Goal: Information Seeking & Learning: Learn about a topic

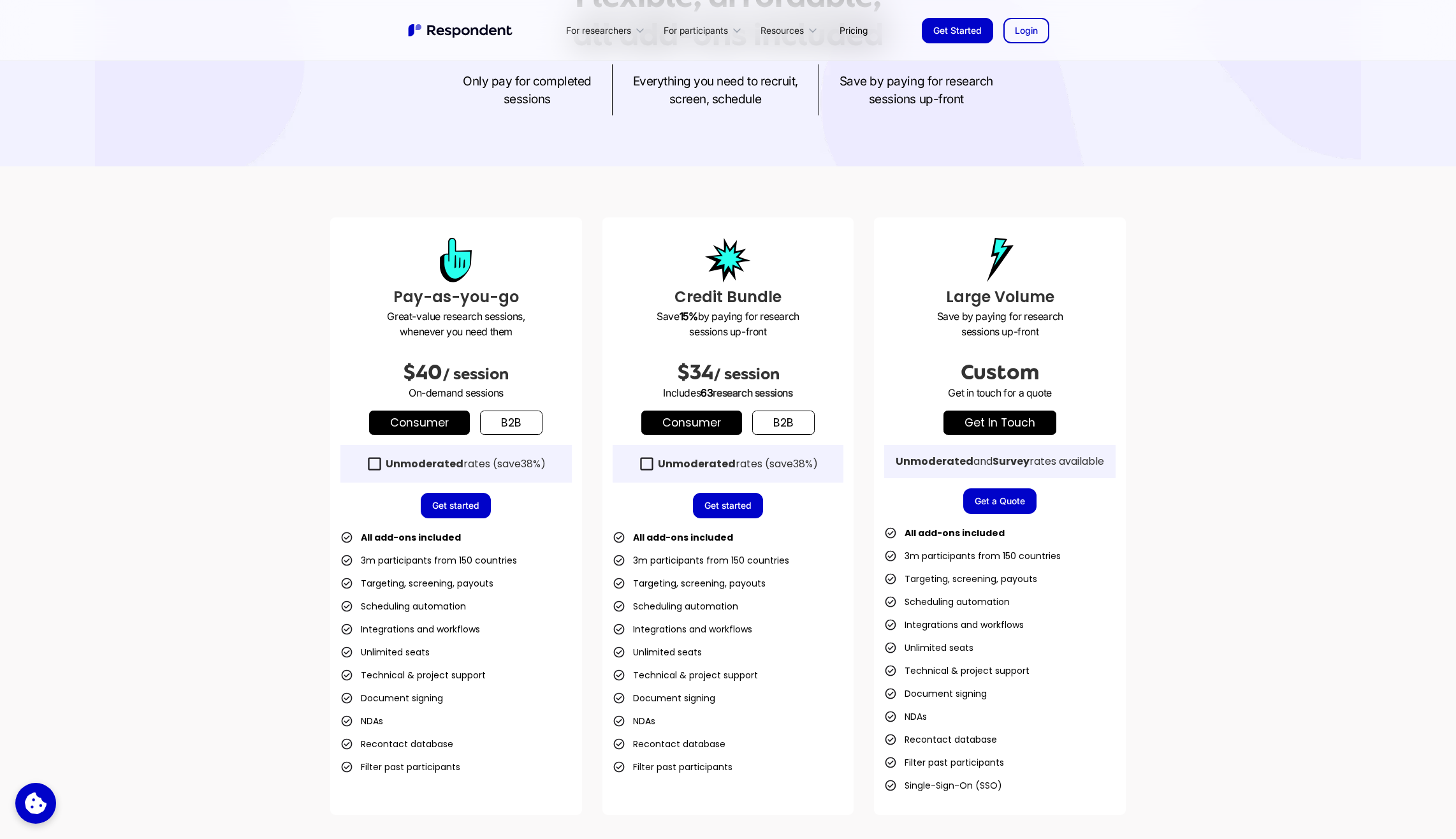
scroll to position [191, 0]
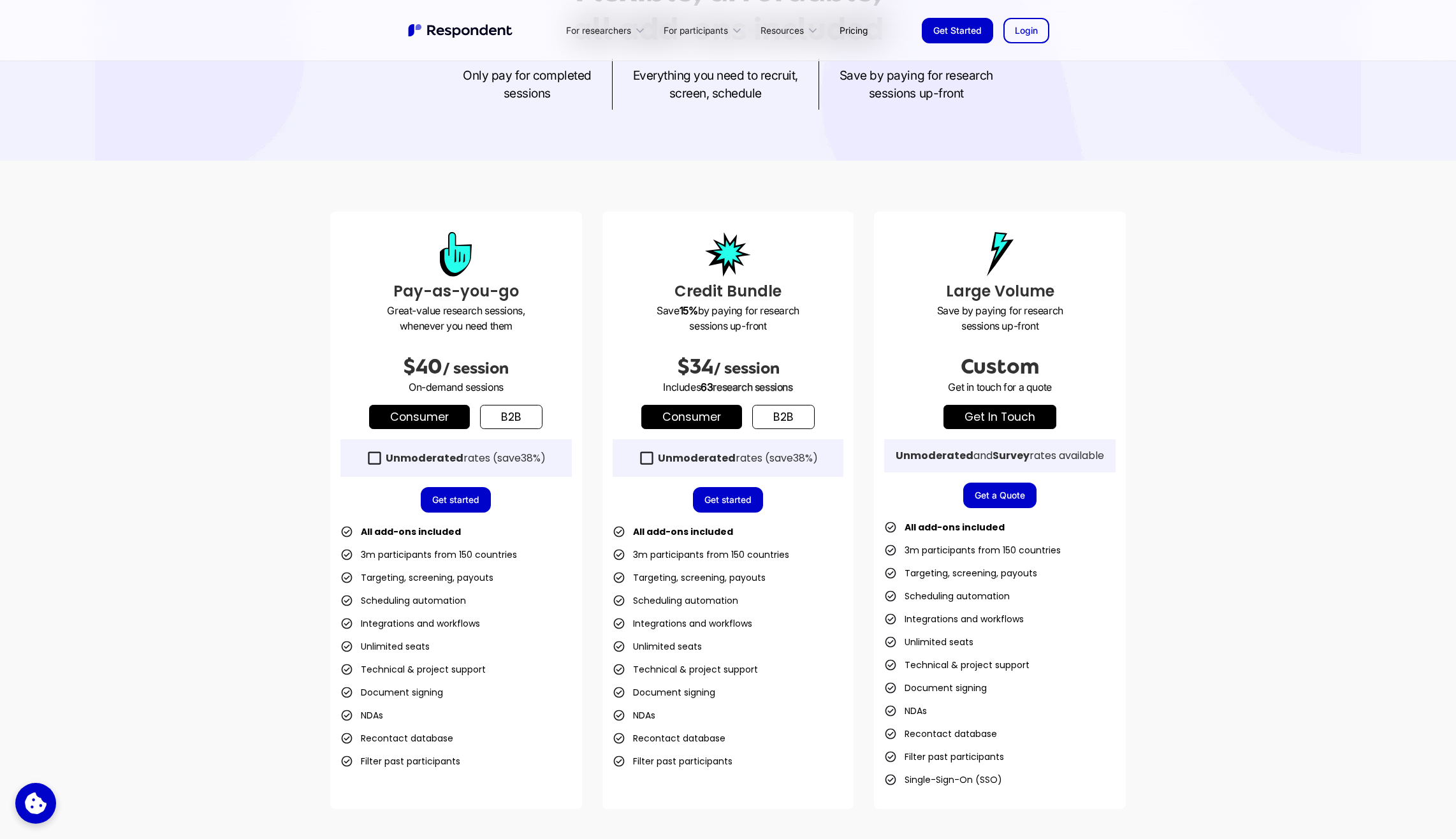
click at [520, 415] on link "b2b" at bounding box center [511, 417] width 62 height 24
click at [458, 418] on link "Consumer" at bounding box center [419, 417] width 100 height 24
click at [508, 410] on link "b2b" at bounding box center [511, 417] width 62 height 24
click at [451, 410] on link "Consumer" at bounding box center [419, 417] width 100 height 24
click at [509, 409] on link "b2b" at bounding box center [511, 417] width 62 height 24
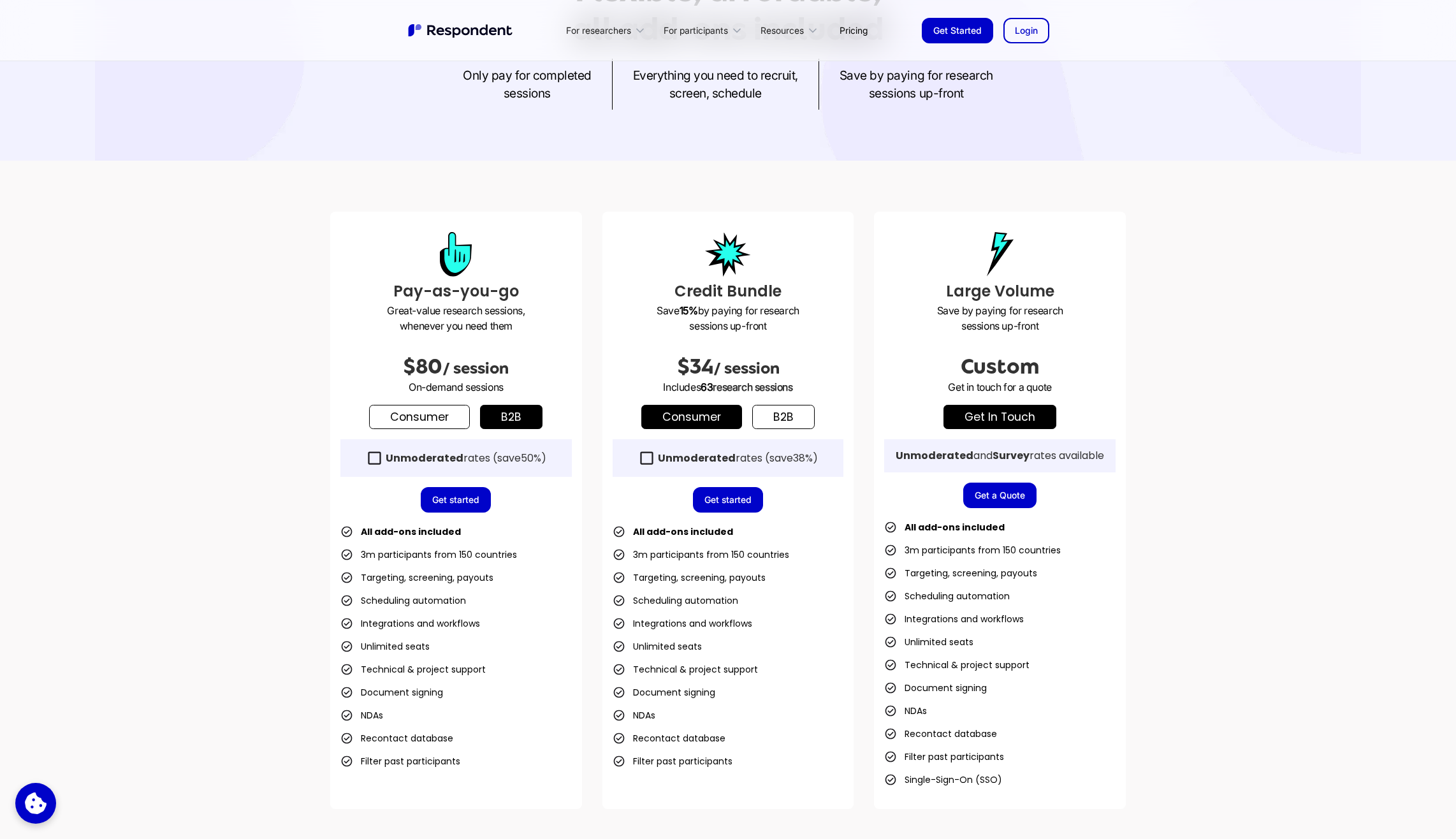
click at [453, 413] on link "Consumer" at bounding box center [419, 417] width 100 height 24
click at [513, 412] on link "b2b" at bounding box center [511, 417] width 62 height 24
click at [436, 415] on link "Consumer" at bounding box center [419, 417] width 100 height 24
click at [374, 458] on icon at bounding box center [374, 457] width 17 height 17
click at [527, 415] on link "b2b" at bounding box center [511, 417] width 62 height 24
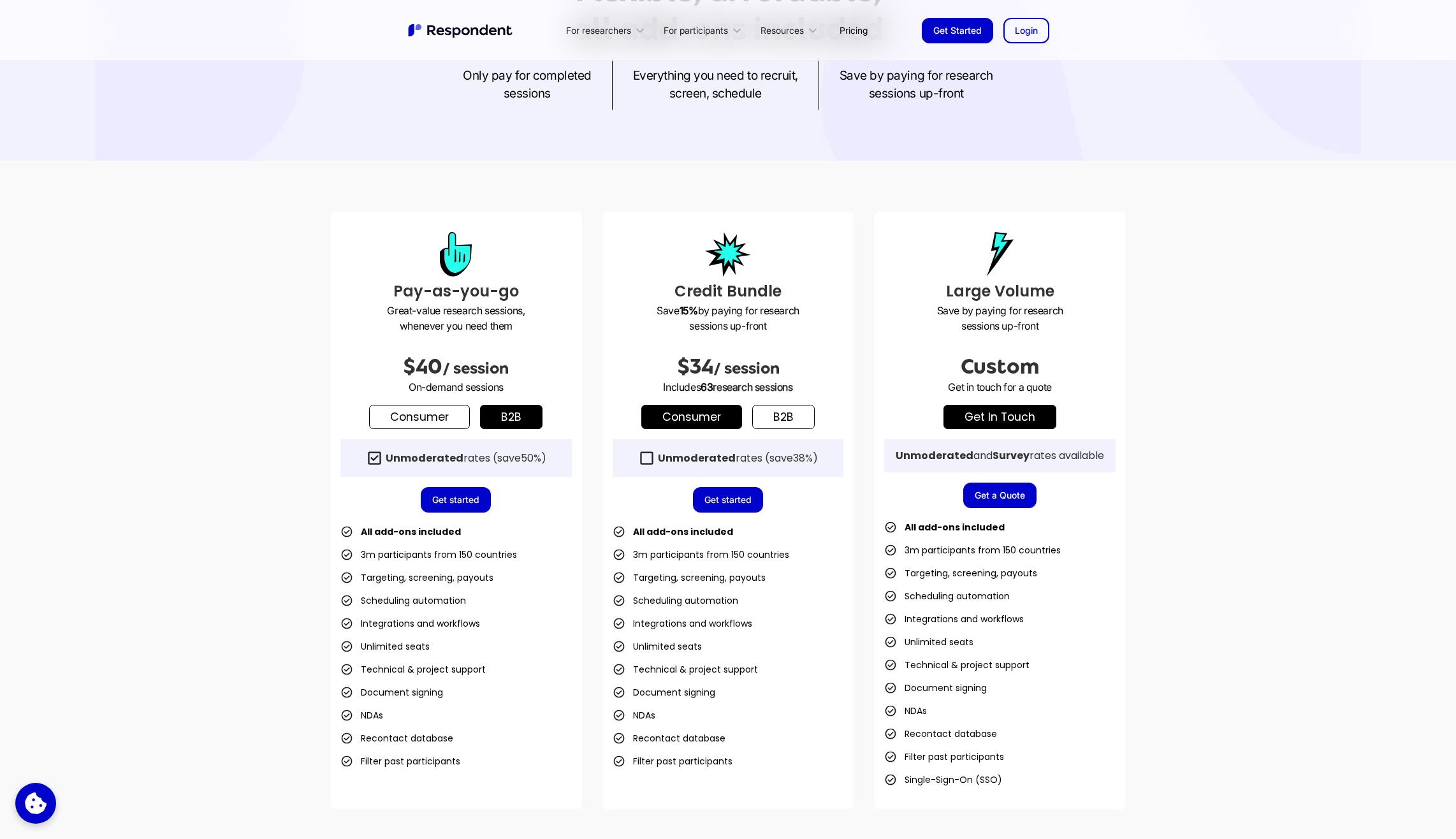
click at [411, 457] on strong "Unmoderated" at bounding box center [424, 458] width 78 height 15
drag, startPoint x: 411, startPoint y: 457, endPoint x: 405, endPoint y: 453, distance: 7.2
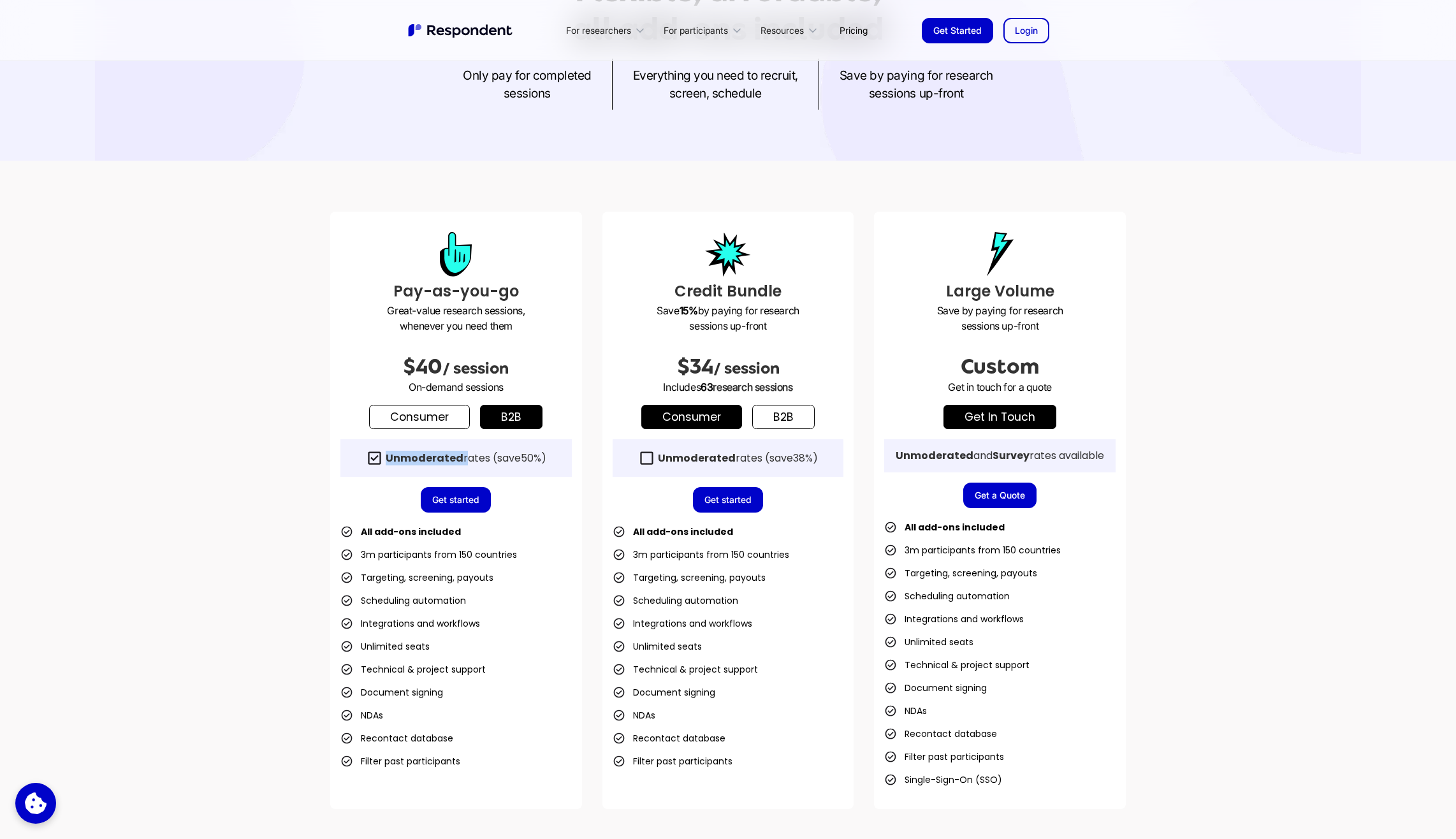
click at [405, 453] on strong "Unmoderated" at bounding box center [424, 458] width 78 height 15
click at [403, 453] on strong "Unmoderated" at bounding box center [424, 458] width 78 height 15
click at [402, 409] on link "Consumer" at bounding box center [419, 417] width 100 height 24
click at [499, 409] on link "b2b" at bounding box center [511, 417] width 62 height 24
click at [423, 451] on strong "Unmoderated" at bounding box center [424, 458] width 78 height 15
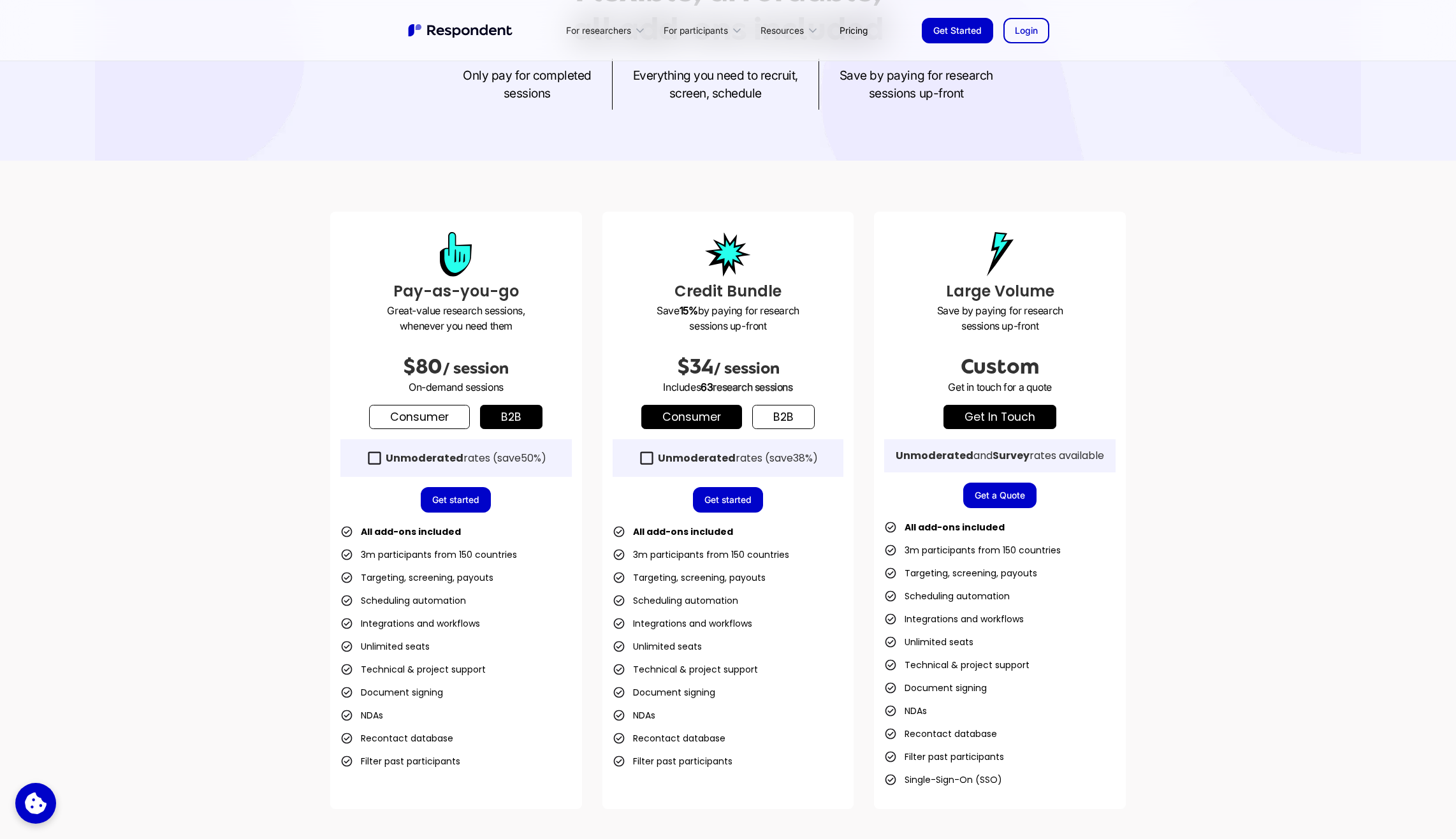
click at [421, 419] on link "Consumer" at bounding box center [419, 417] width 100 height 24
click at [517, 410] on link "b2b" at bounding box center [511, 417] width 62 height 24
click at [433, 410] on link "Consumer" at bounding box center [419, 417] width 100 height 24
click at [427, 455] on strong "Unmoderated" at bounding box center [424, 458] width 78 height 15
click at [517, 415] on link "b2b" at bounding box center [511, 417] width 62 height 24
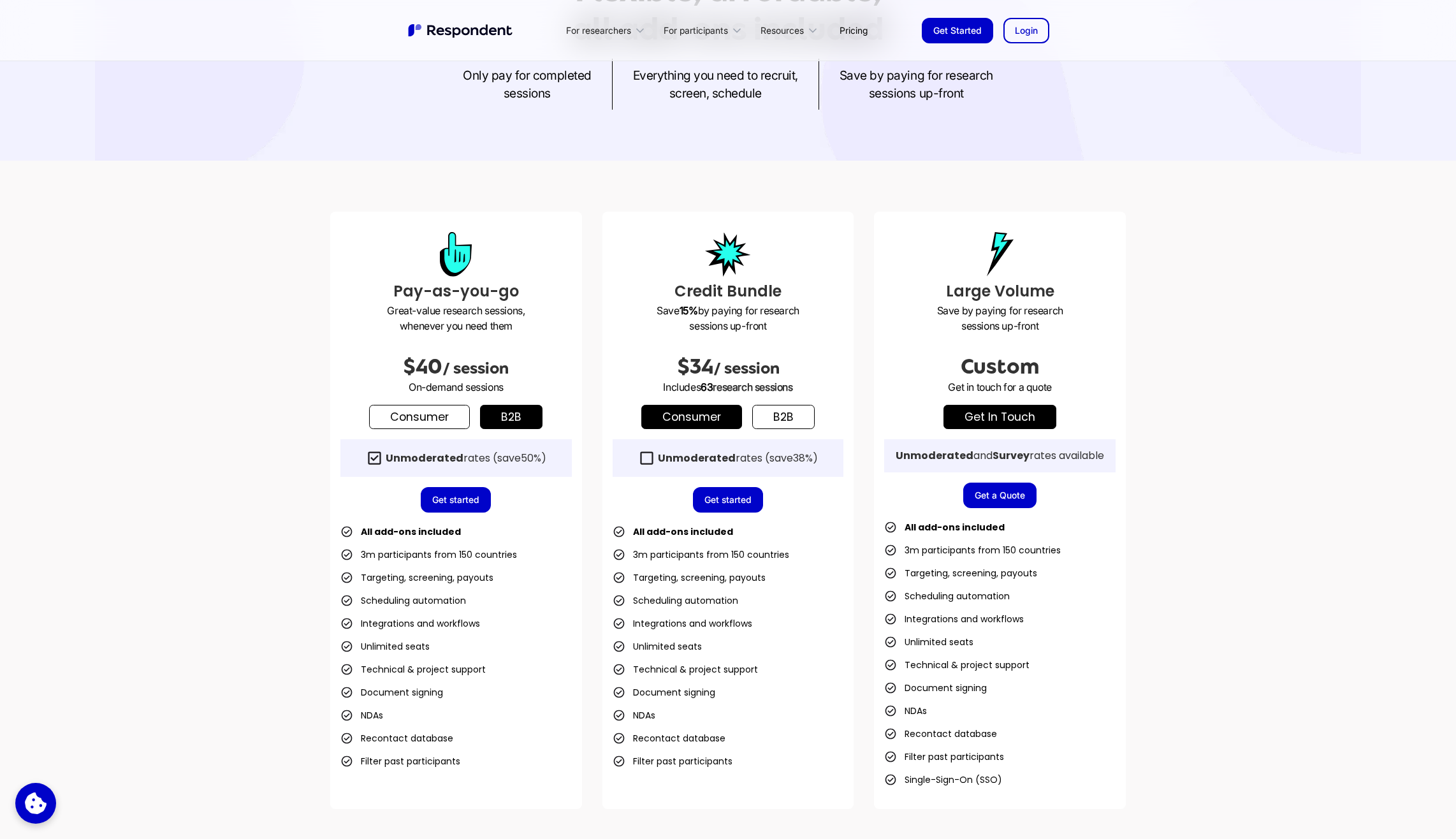
click at [706, 451] on strong "Unmoderated" at bounding box center [697, 458] width 78 height 15
click at [799, 421] on link "b2b" at bounding box center [783, 417] width 62 height 24
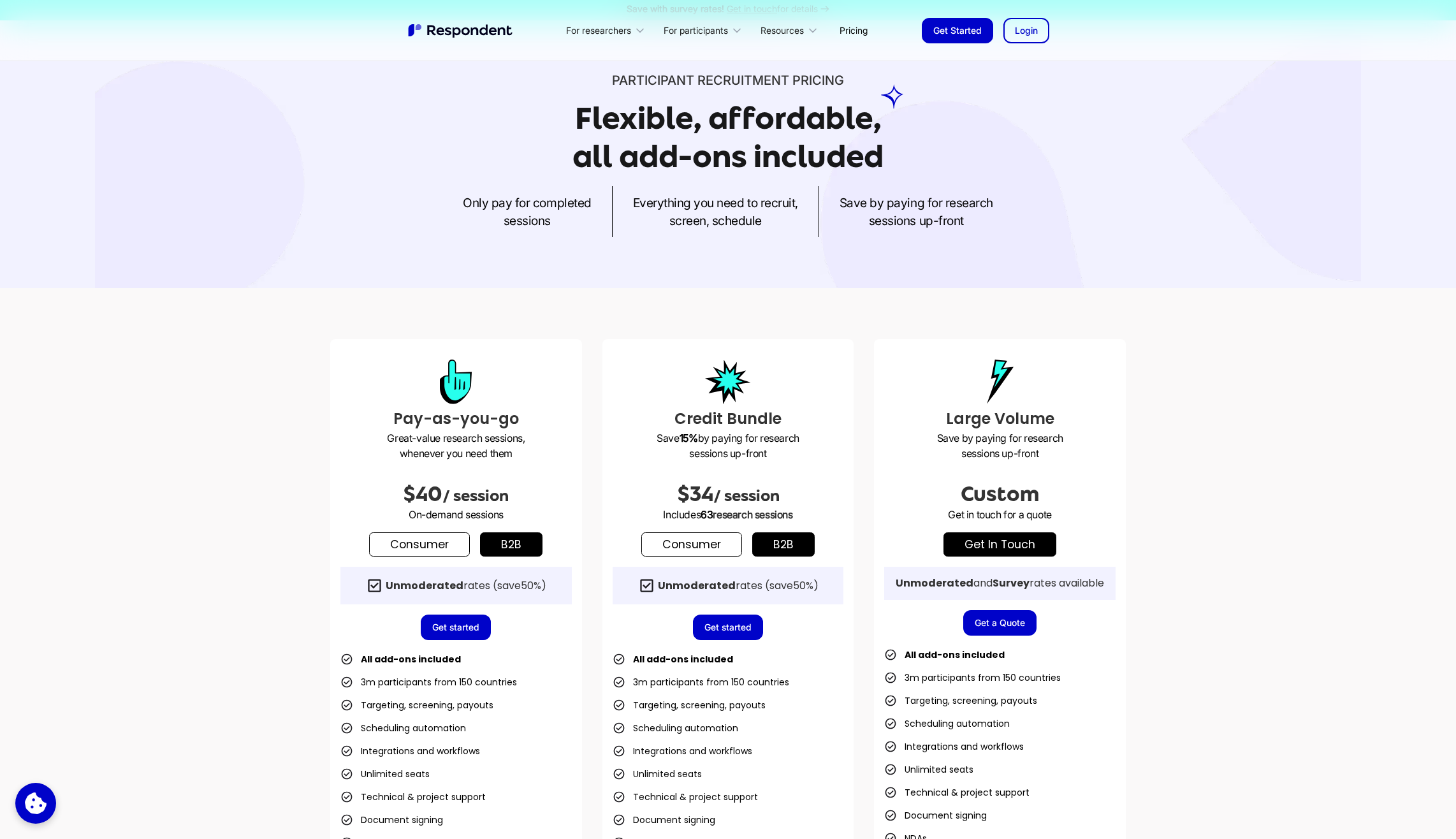
scroll to position [0, 0]
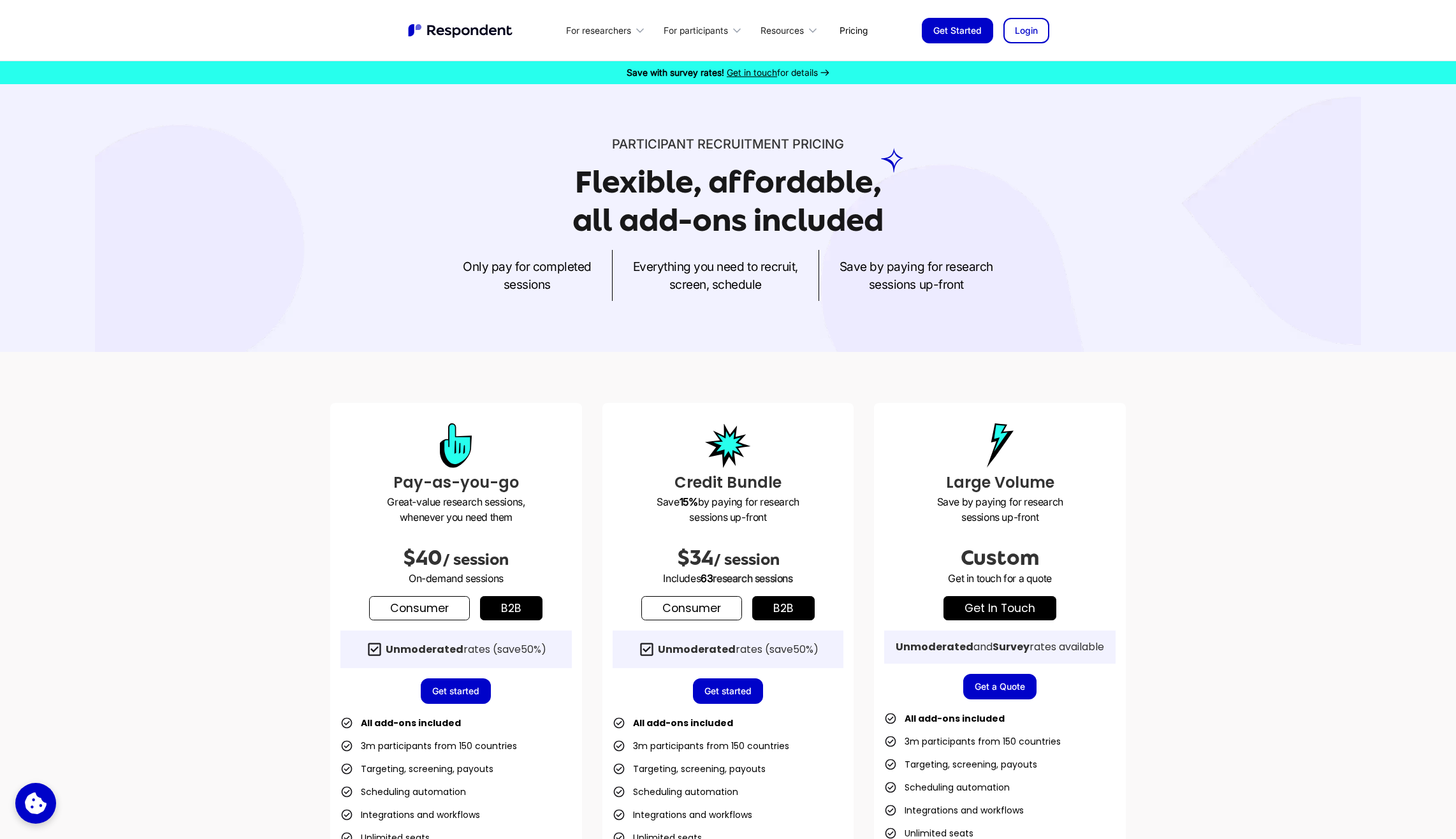
click at [763, 73] on span "Get in touch" at bounding box center [751, 72] width 50 height 10
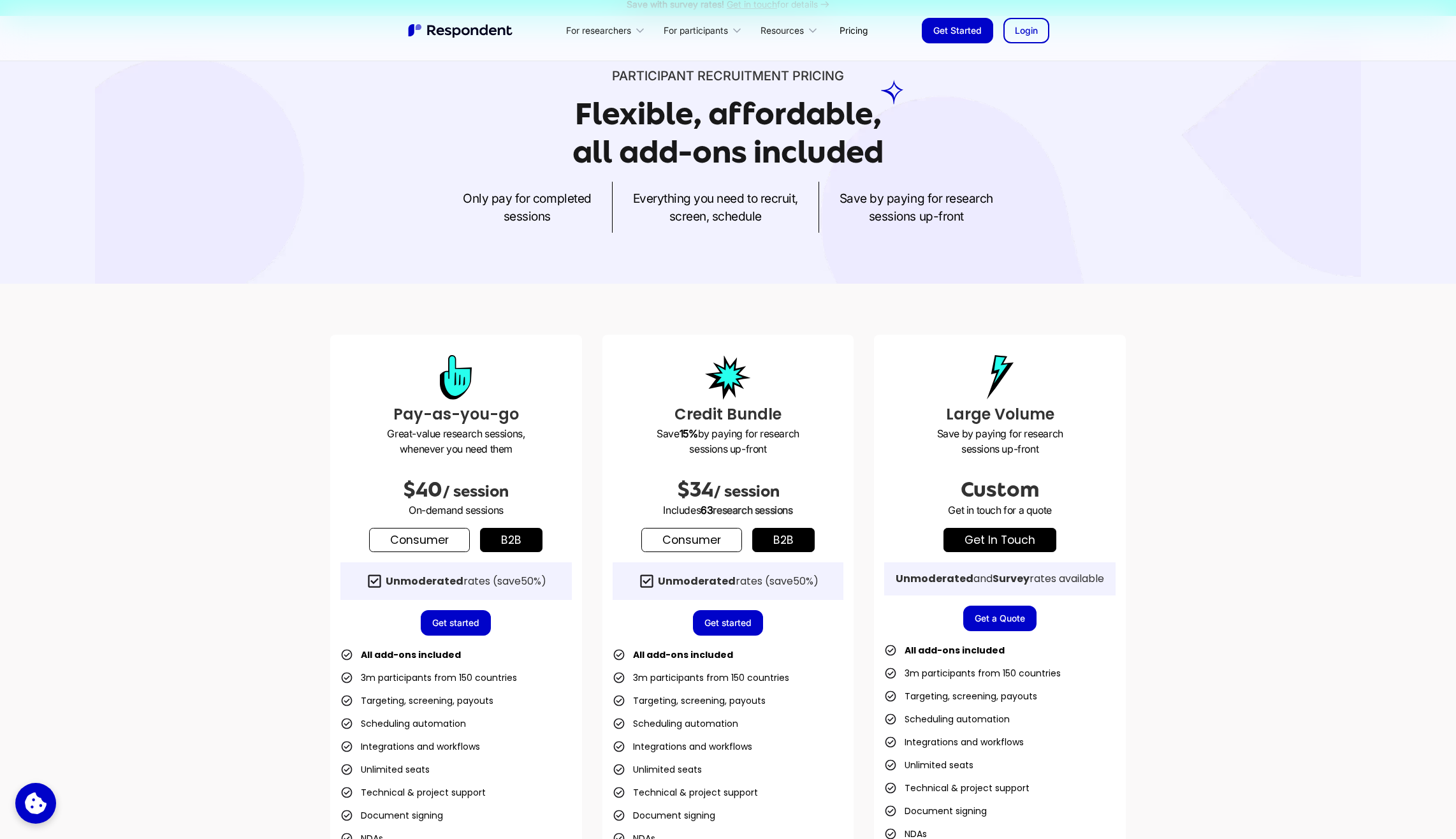
scroll to position [191, 0]
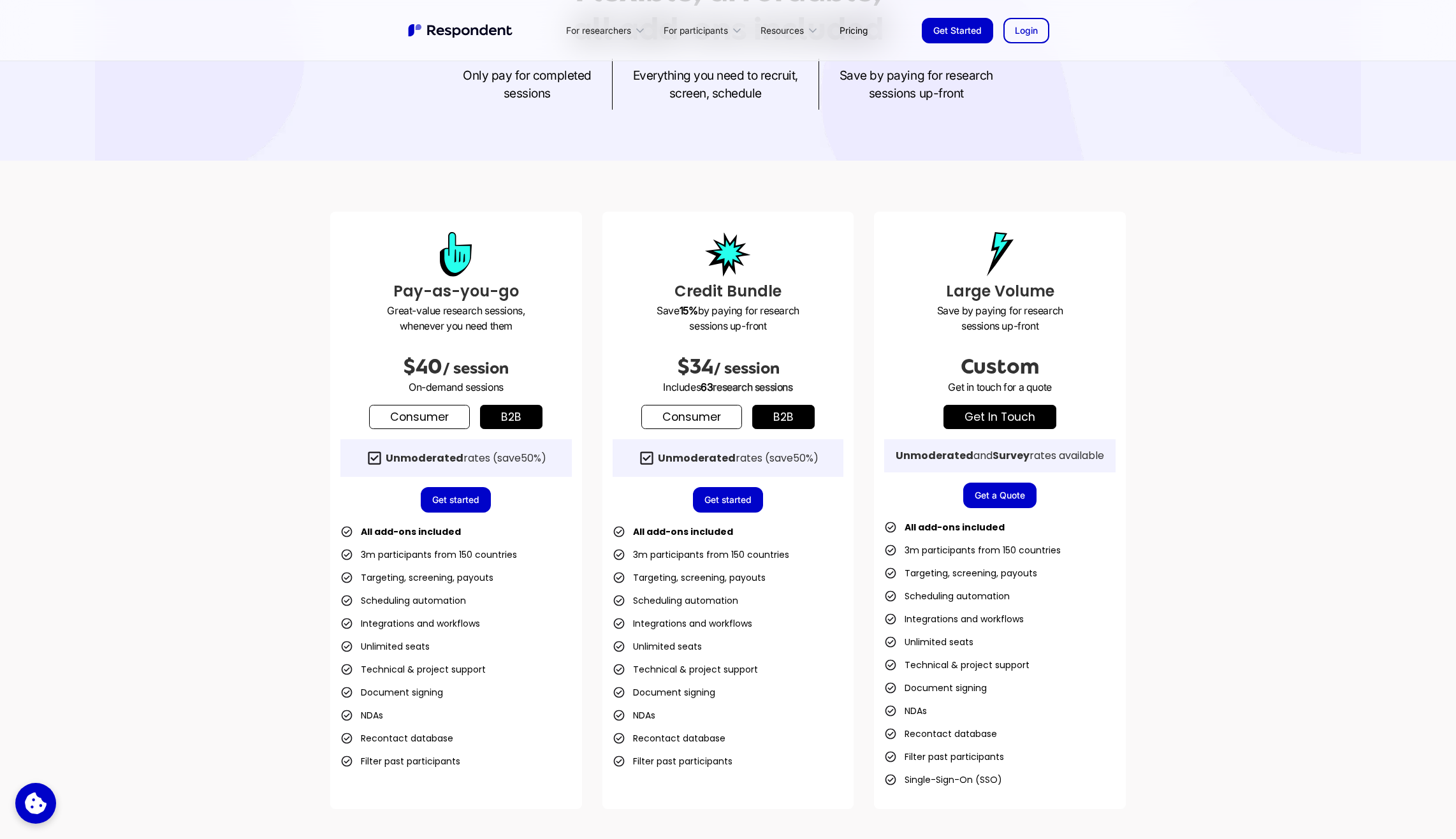
click at [453, 415] on link "Consumer" at bounding box center [419, 417] width 100 height 24
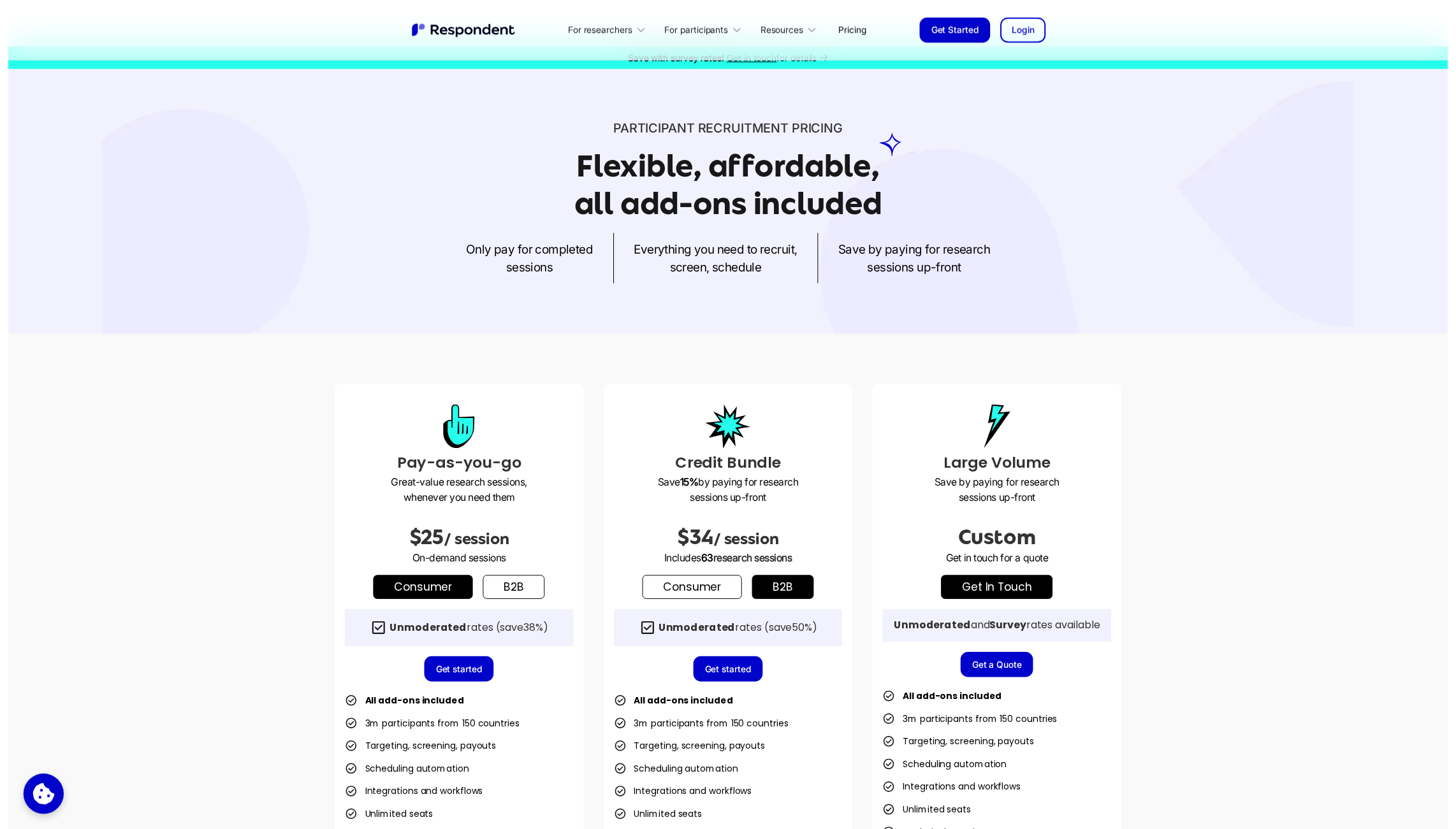
scroll to position [0, 0]
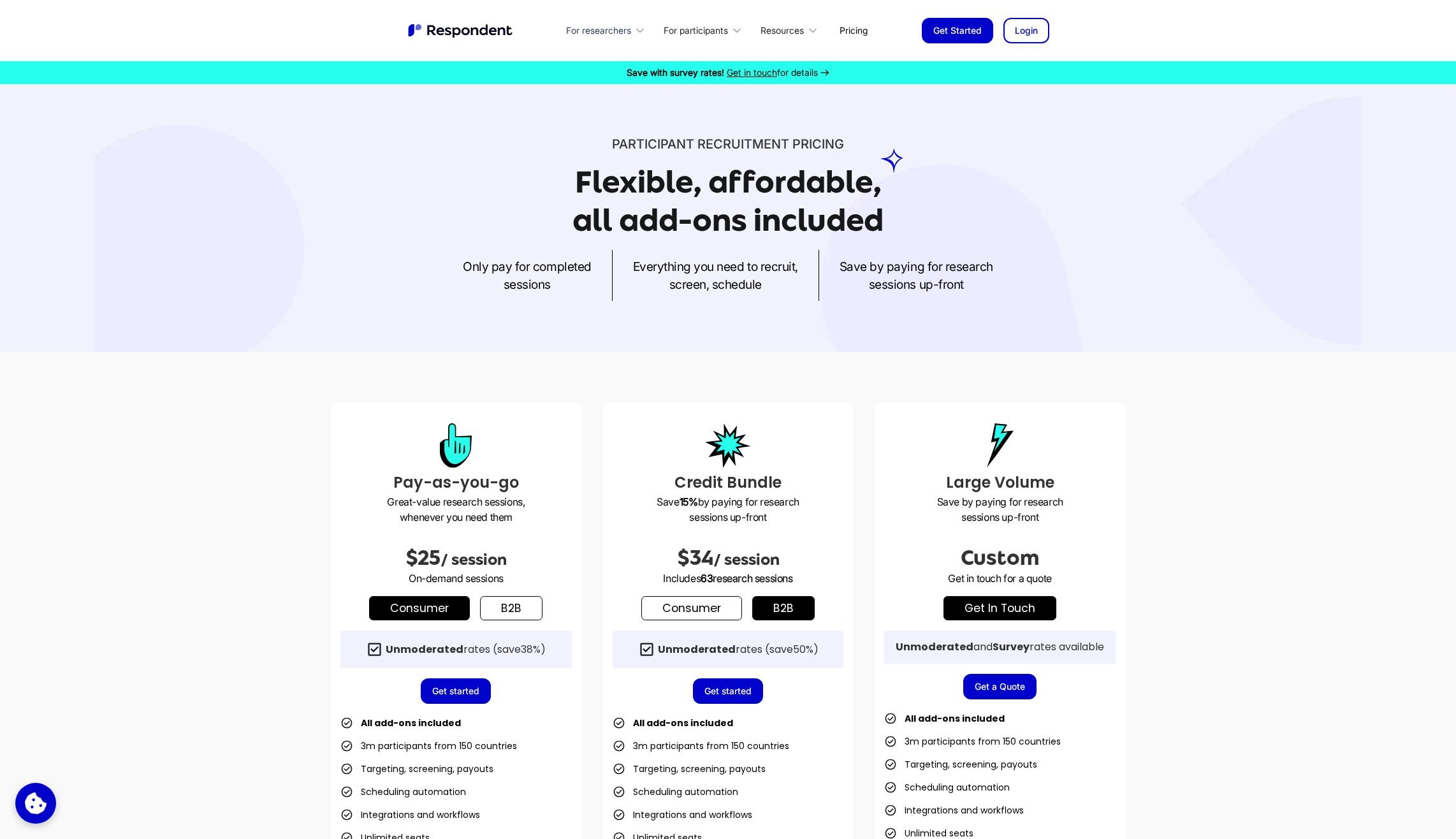
click at [597, 29] on div "For researchers" at bounding box center [598, 30] width 65 height 13
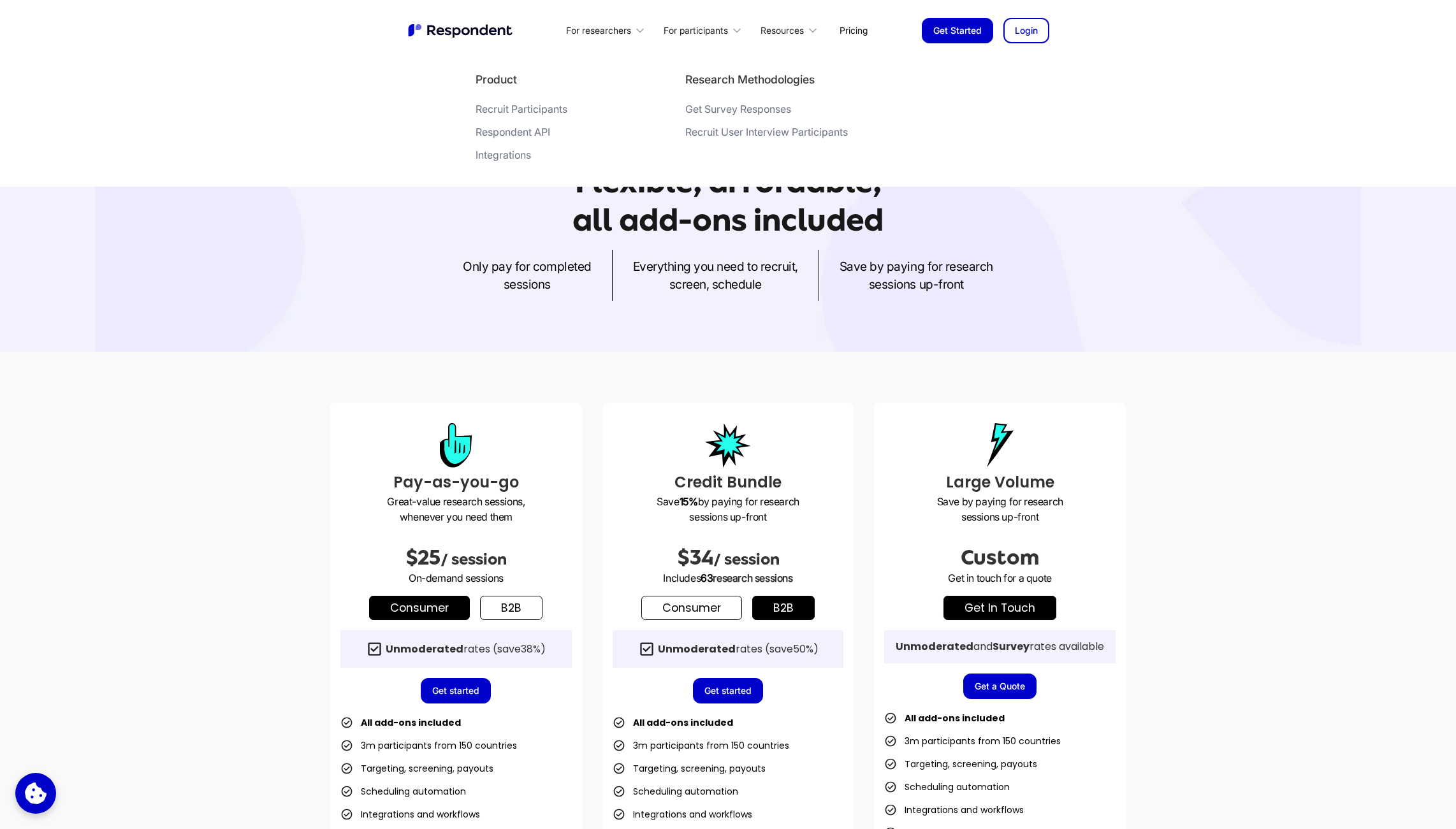
click at [765, 111] on div "Get Survey Responses" at bounding box center [738, 109] width 106 height 13
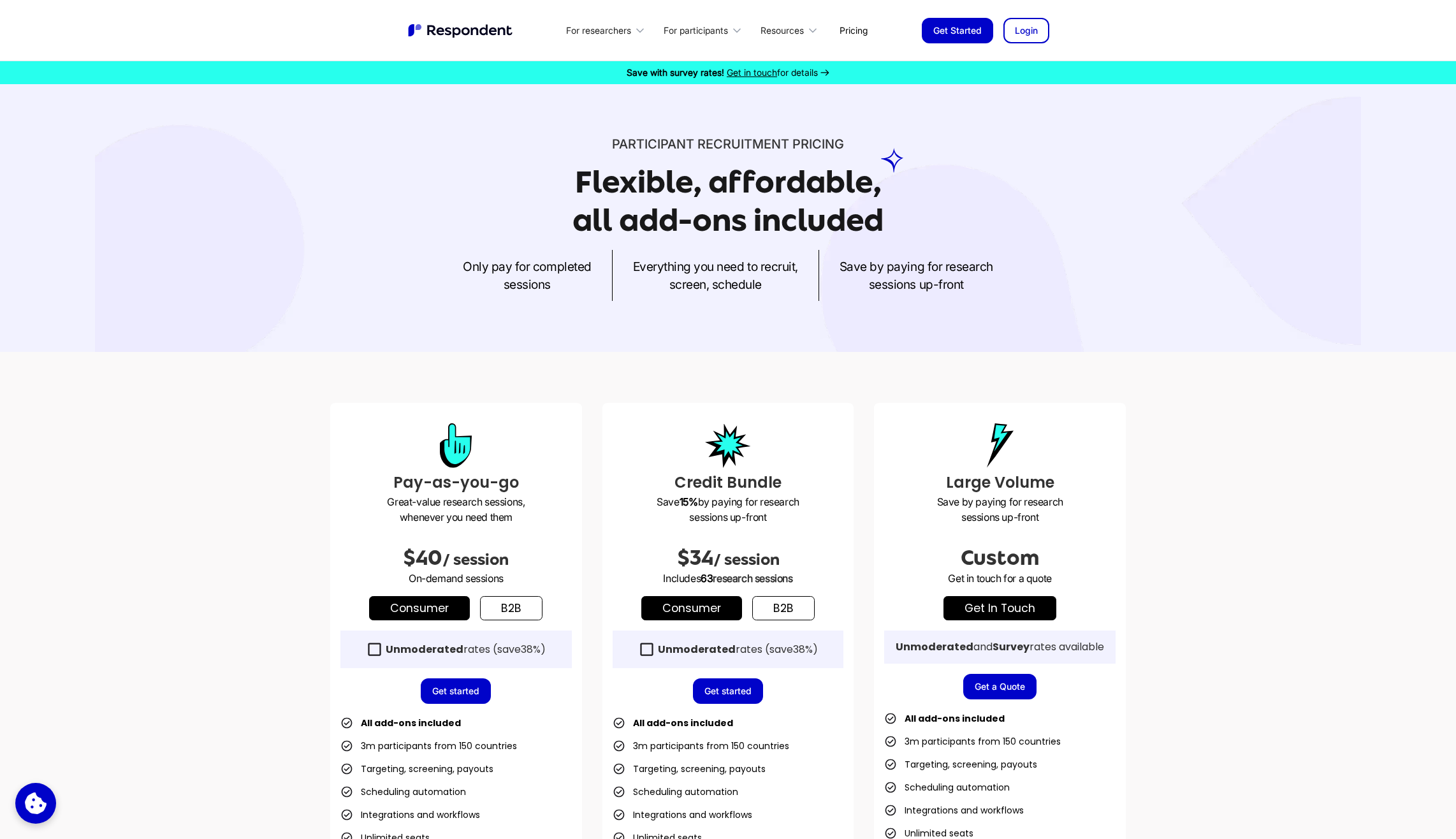
click at [322, 466] on div "Pay-as-you-go Great-value research sessions, whenever you need them $40 / sessi…" at bounding box center [728, 701] width 816 height 597
click at [1354, 342] on div "Participant recruitment PRICING Flexible, affordable, all add-ons included Only…" at bounding box center [728, 217] width 1456 height 268
click at [873, 434] on div "Pay-as-you-go Great-value research sessions, whenever you need them $40 / sessi…" at bounding box center [727, 701] width 795 height 597
click at [384, 658] on div "Unmoderated rates (save 38% )" at bounding box center [456, 649] width 232 height 37
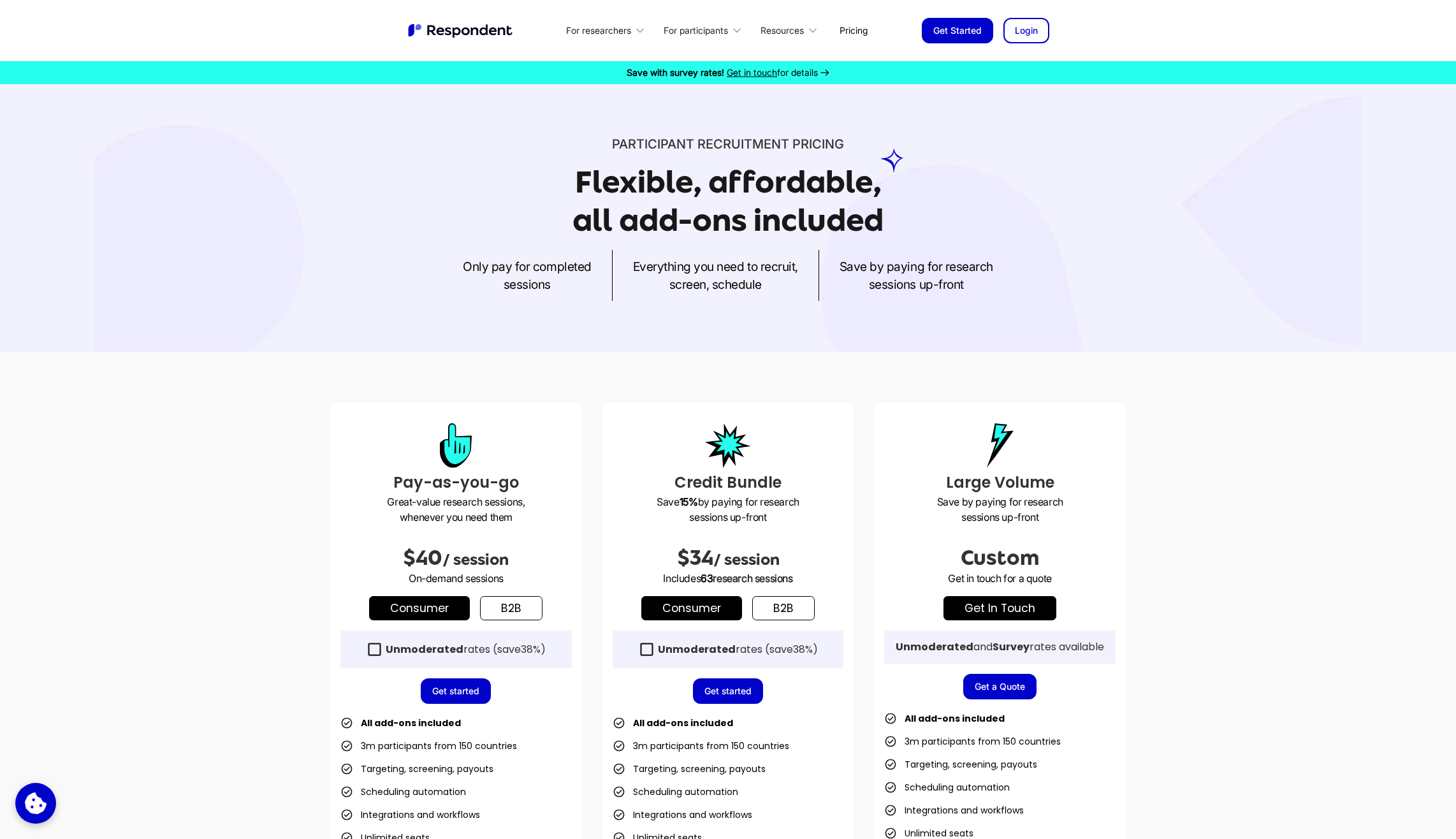
click at [513, 598] on link "b2b" at bounding box center [511, 608] width 62 height 24
click at [463, 652] on div "Unmoderated rates (save 50% )" at bounding box center [466, 649] width 160 height 13
click at [586, 32] on div "For researchers" at bounding box center [598, 30] width 65 height 13
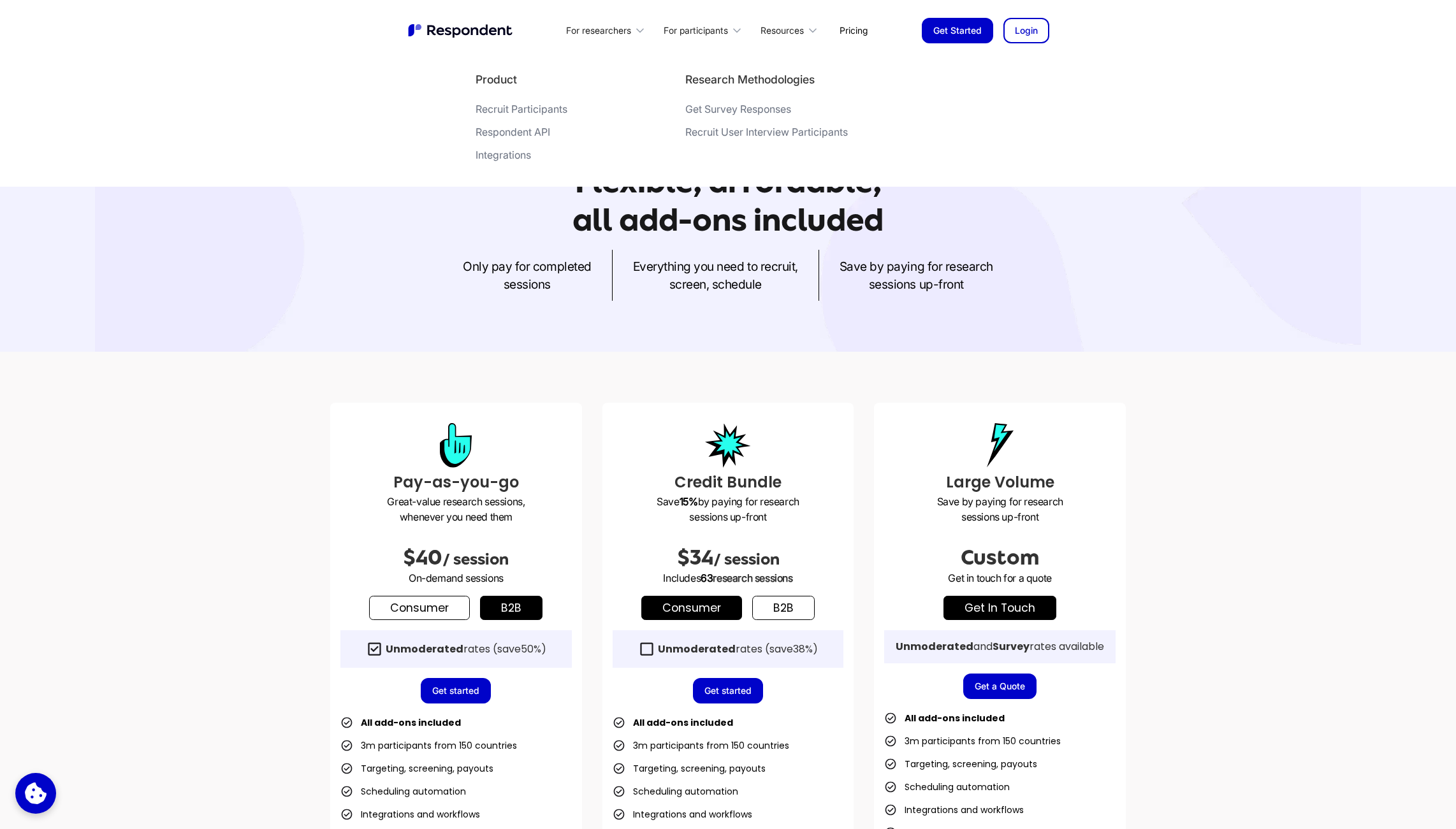
click at [803, 133] on div "Recruit User Interview Participants" at bounding box center [766, 131] width 163 height 13
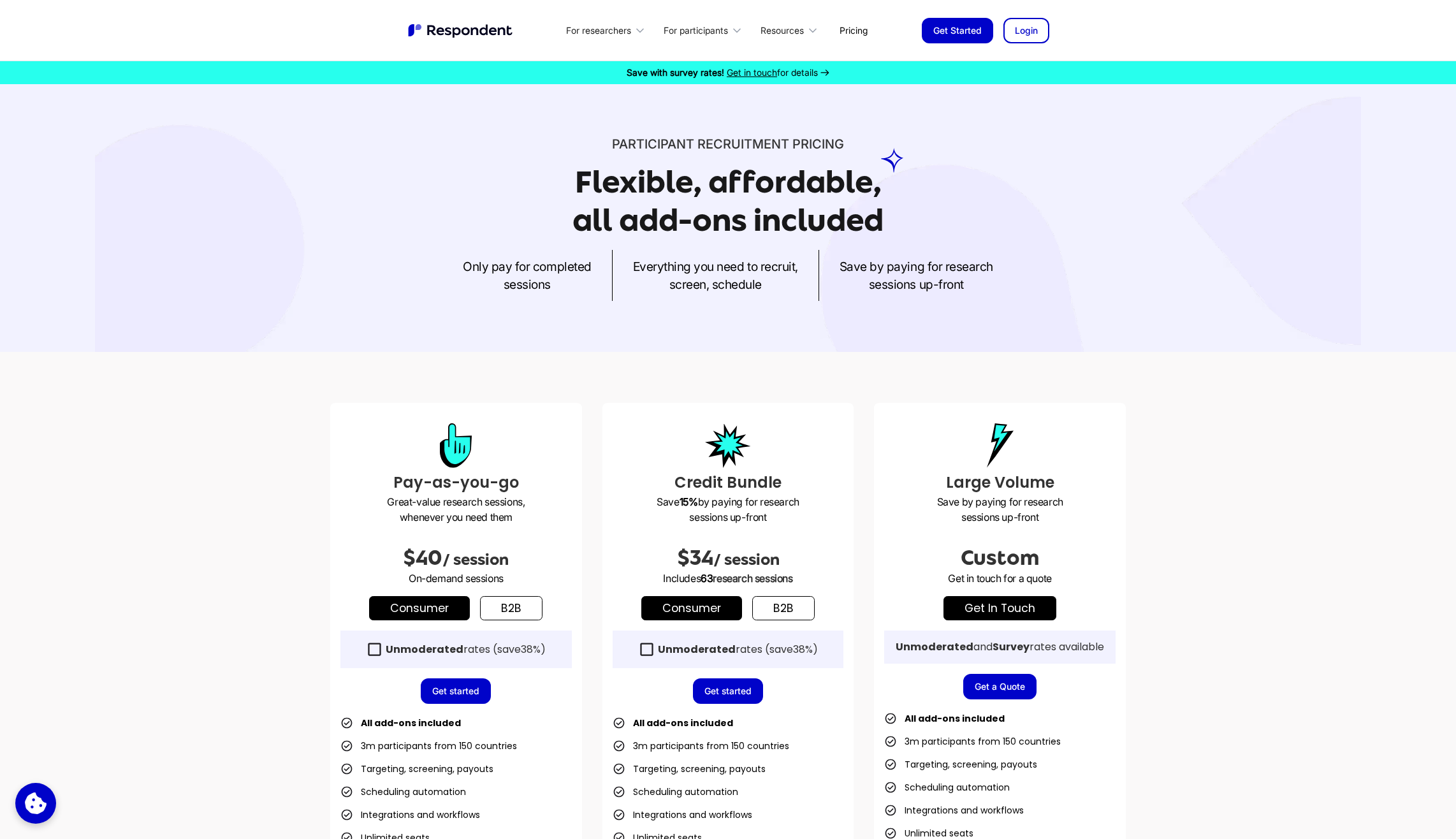
click at [389, 644] on strong "Unmoderated" at bounding box center [424, 649] width 78 height 15
click at [520, 615] on link "b2b" at bounding box center [511, 608] width 62 height 24
click at [431, 644] on strong "Unmoderated" at bounding box center [424, 649] width 78 height 15
click at [755, 71] on span "Get in touch" at bounding box center [751, 72] width 50 height 10
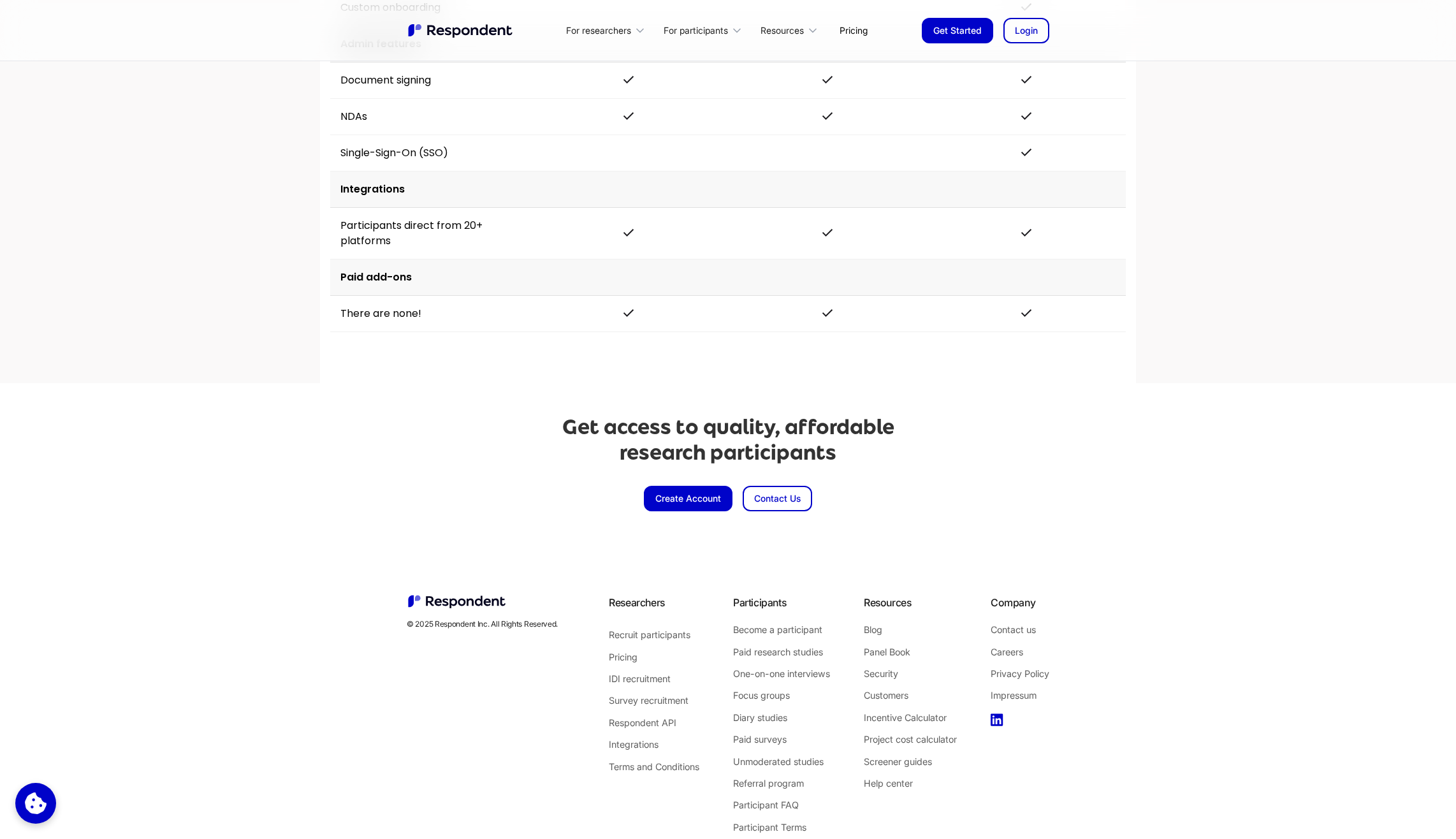
scroll to position [2721, 0]
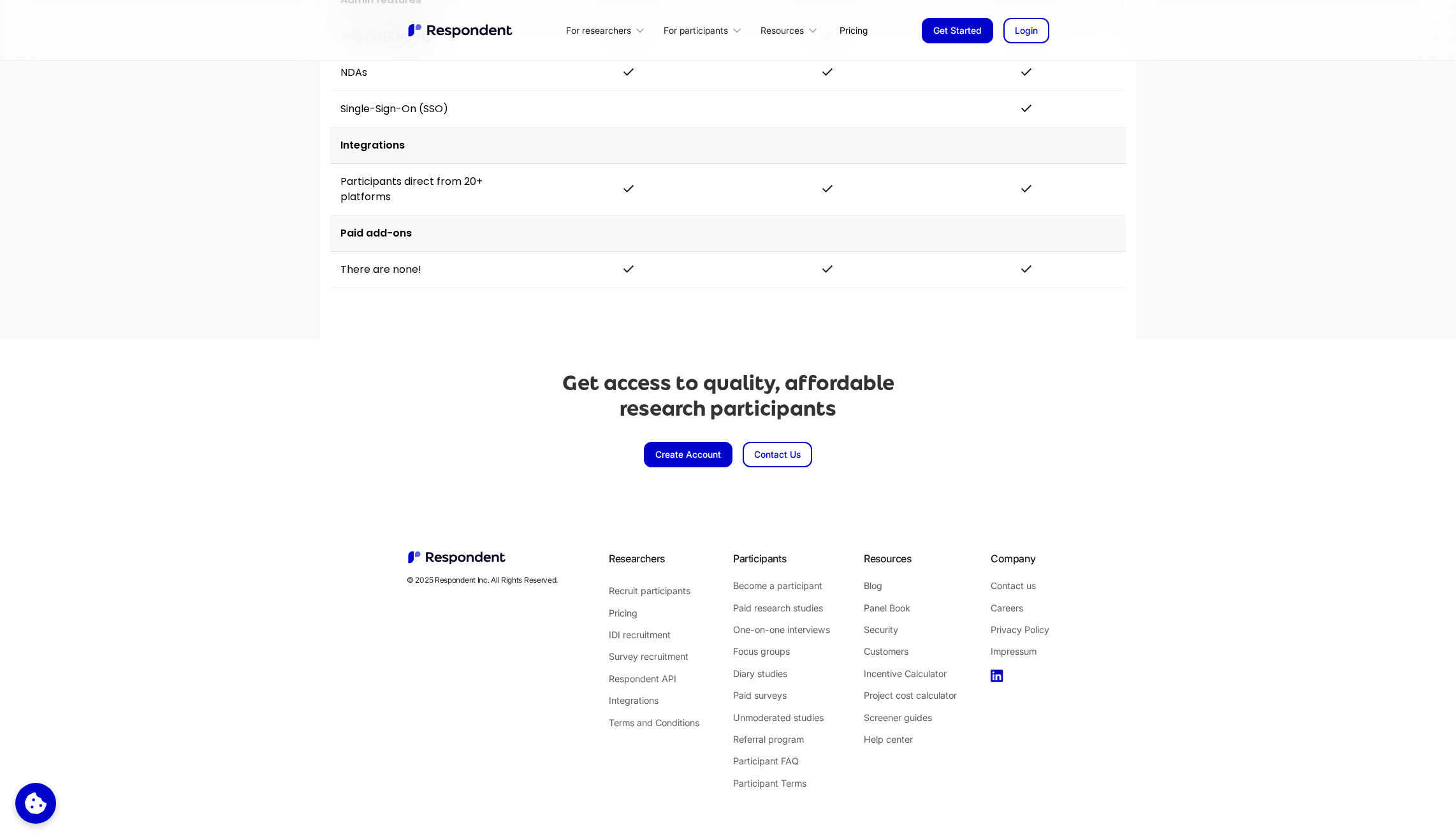
click at [279, 467] on div "Get access to quality, affordable research participants Create Account Contact …" at bounding box center [728, 418] width 1456 height 160
drag, startPoint x: 227, startPoint y: 532, endPoint x: 232, endPoint y: 527, distance: 7.1
click at [227, 531] on section "© 2025 Respondent Inc. All Rights Reserved. Researchers Recruit participants Pr…" at bounding box center [728, 670] width 1456 height 344
